Goal: Check status: Check status

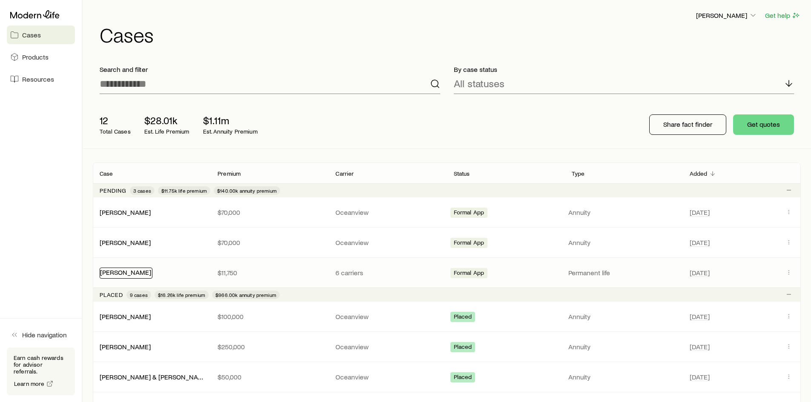
click at [136, 274] on link "[PERSON_NAME]" at bounding box center [125, 272] width 51 height 8
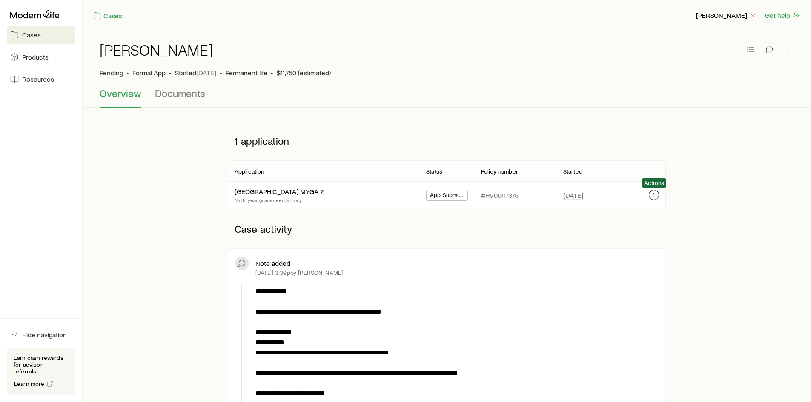
click at [655, 194] on icon "button" at bounding box center [654, 195] width 7 height 7
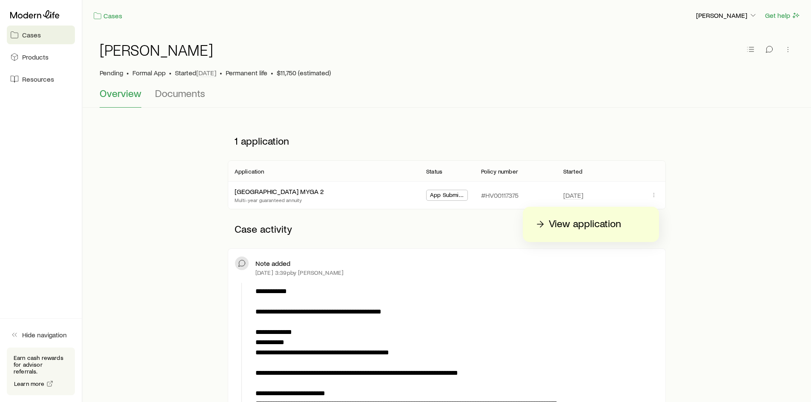
click at [561, 223] on p "View application" at bounding box center [585, 225] width 72 height 14
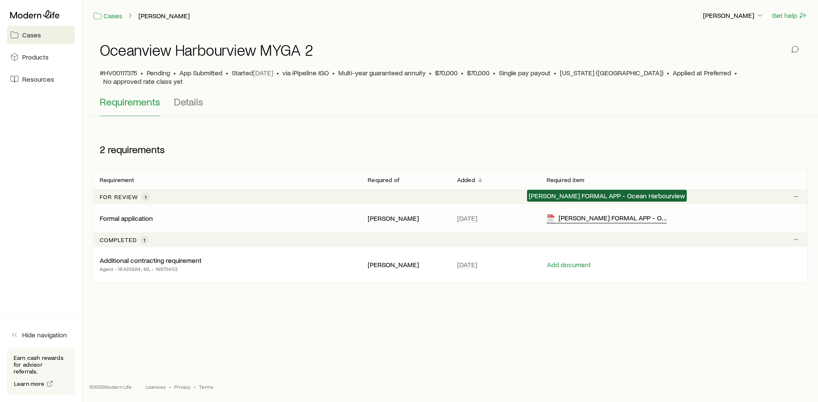
click at [582, 215] on div "[PERSON_NAME] FORMAL APP - Ocean Harbourview" at bounding box center [606, 219] width 121 height 10
click at [618, 214] on div "[PERSON_NAME] FORMAL APP - Ocean Harbourview" at bounding box center [606, 219] width 121 height 10
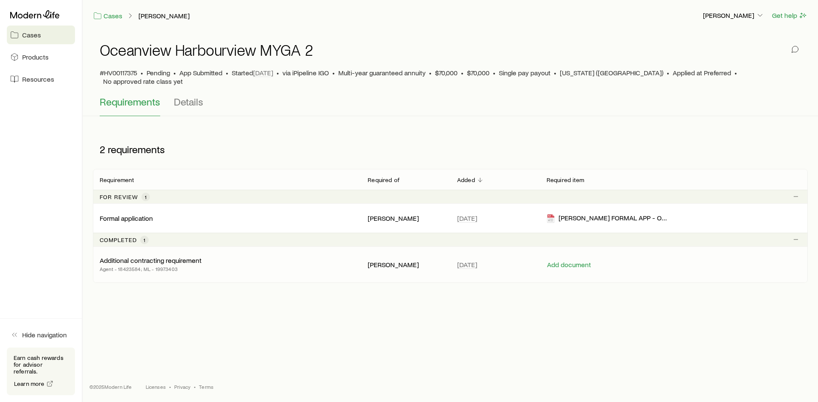
click at [125, 256] on p "Additional contracting requirement" at bounding box center [151, 260] width 102 height 9
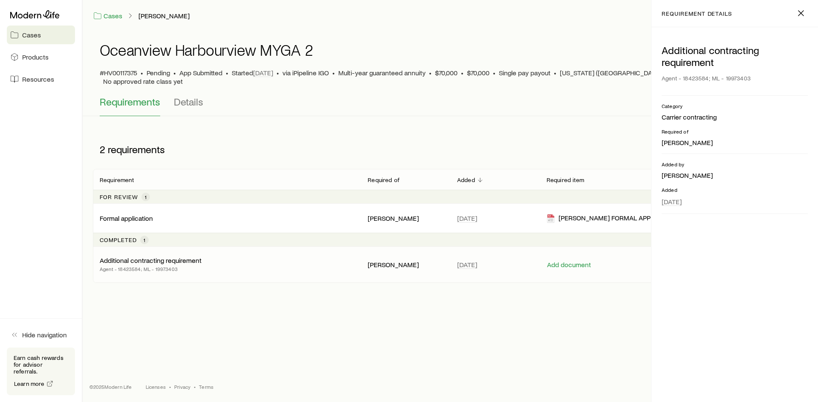
click at [125, 256] on p "Additional contracting requirement" at bounding box center [151, 260] width 102 height 9
click at [522, 144] on div "2 requirements" at bounding box center [450, 149] width 715 height 39
click at [793, 14] on header "requirement details" at bounding box center [734, 13] width 167 height 27
click at [802, 11] on line "button" at bounding box center [800, 13] width 5 height 5
